Goal: Navigation & Orientation: Find specific page/section

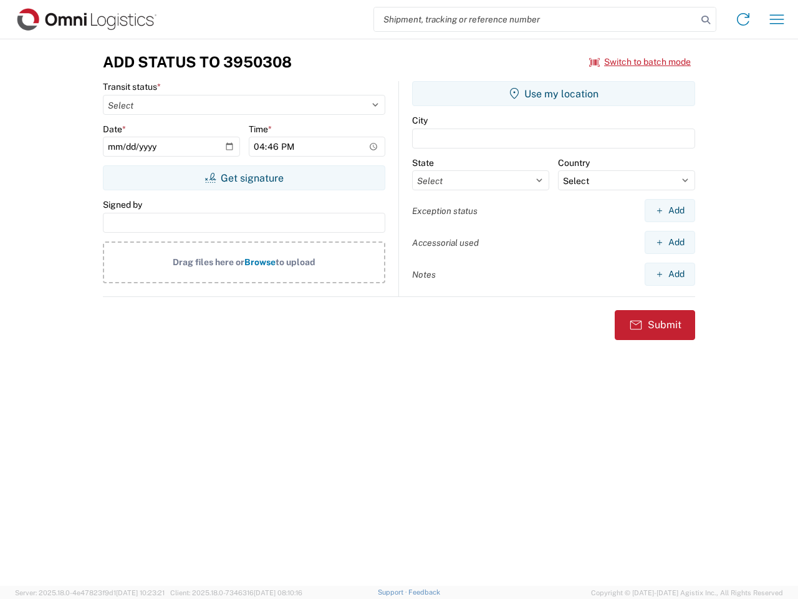
click at [536, 19] on input "search" at bounding box center [535, 19] width 323 height 24
click at [706, 20] on icon at bounding box center [705, 19] width 17 height 17
click at [744, 19] on icon at bounding box center [744, 19] width 20 height 20
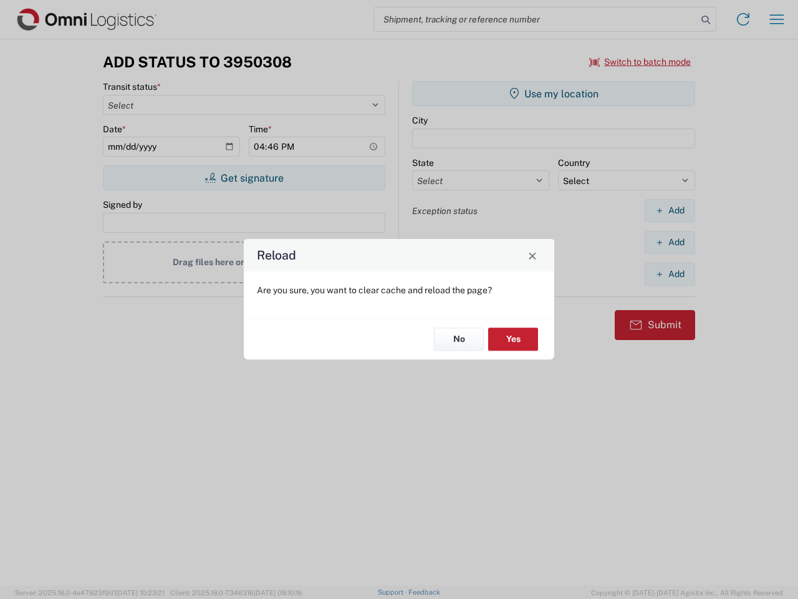
click at [777, 19] on div "Reload Are you sure, you want to clear cache and reload the page? No Yes" at bounding box center [399, 299] width 798 height 599
click at [641, 62] on div "Reload Are you sure, you want to clear cache and reload the page? No Yes" at bounding box center [399, 299] width 798 height 599
click at [244, 178] on div "Reload Are you sure, you want to clear cache and reload the page? No Yes" at bounding box center [399, 299] width 798 height 599
click at [554, 94] on div "Reload Are you sure, you want to clear cache and reload the page? No Yes" at bounding box center [399, 299] width 798 height 599
click at [670, 210] on div "Reload Are you sure, you want to clear cache and reload the page? No Yes" at bounding box center [399, 299] width 798 height 599
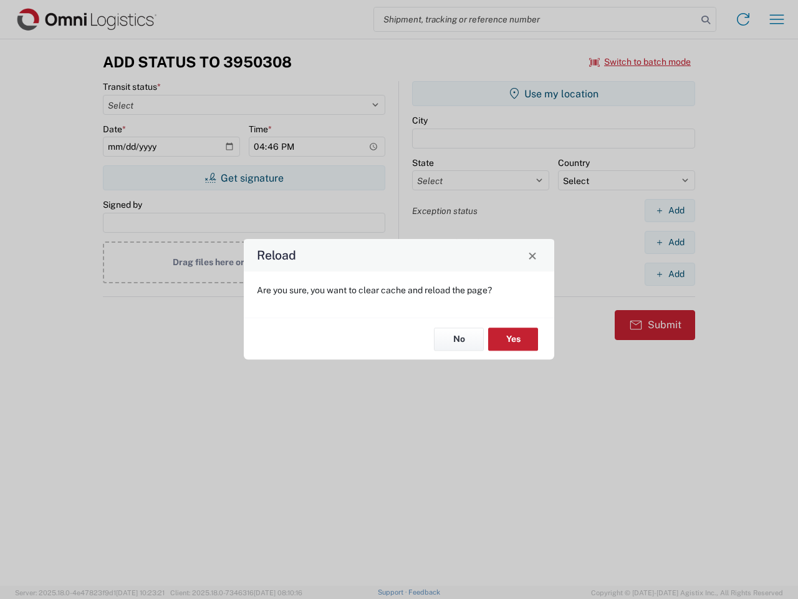
click at [670, 242] on div "Reload Are you sure, you want to clear cache and reload the page? No Yes" at bounding box center [399, 299] width 798 height 599
click at [670, 274] on div "Reload Are you sure, you want to clear cache and reload the page? No Yes" at bounding box center [399, 299] width 798 height 599
